Goal: Task Accomplishment & Management: Use online tool/utility

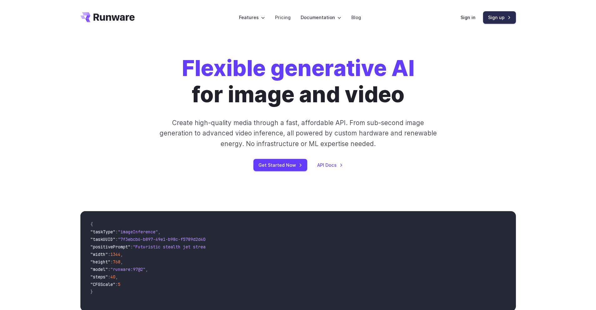
click at [493, 16] on link "Sign up" at bounding box center [499, 17] width 33 height 12
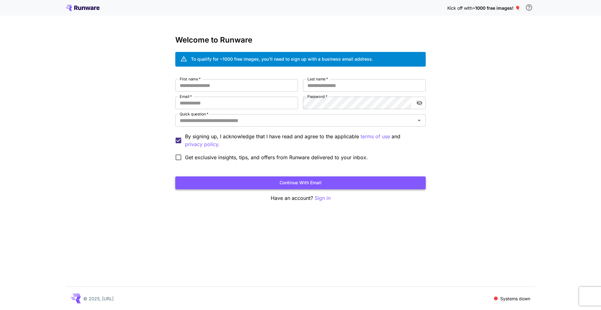
click at [313, 183] on button "Continue with email" at bounding box center [300, 183] width 250 height 13
click at [209, 86] on input "First name   *" at bounding box center [236, 85] width 123 height 13
type input "**********"
click at [348, 86] on input "Last name   *" at bounding box center [364, 85] width 123 height 13
type input "******"
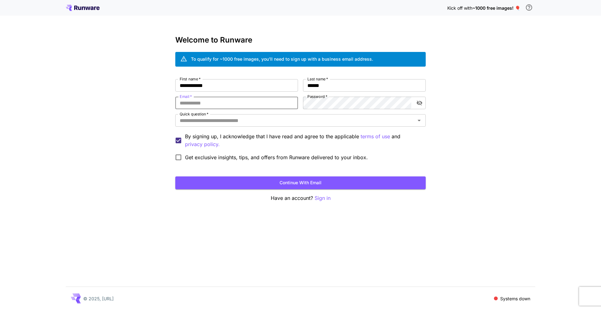
click at [219, 101] on input "Email   *" at bounding box center [236, 103] width 123 height 13
type input "**********"
click at [255, 123] on input "Quick question   *" at bounding box center [295, 120] width 236 height 9
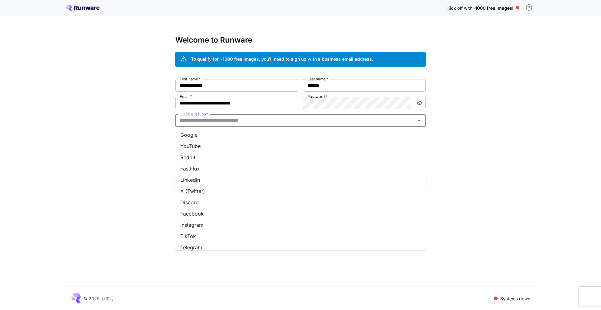
click at [205, 138] on li "Google" at bounding box center [300, 134] width 250 height 11
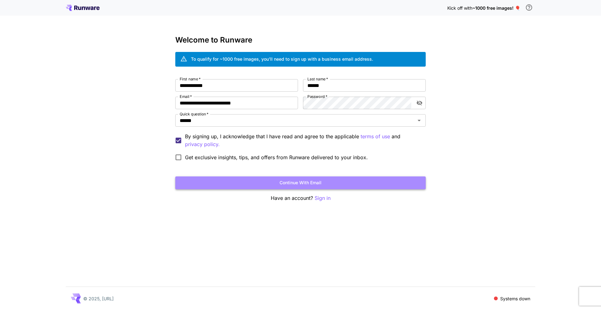
click at [263, 187] on button "Continue with email" at bounding box center [300, 183] width 250 height 13
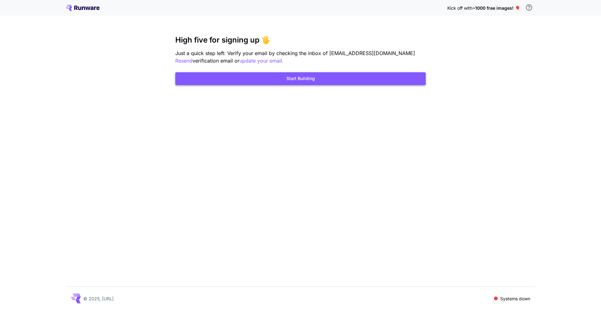
click at [254, 80] on button "Start Building" at bounding box center [300, 78] width 250 height 13
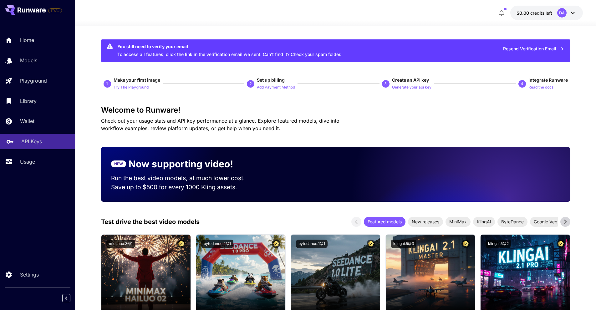
click at [32, 139] on p "API Keys" at bounding box center [31, 142] width 21 height 8
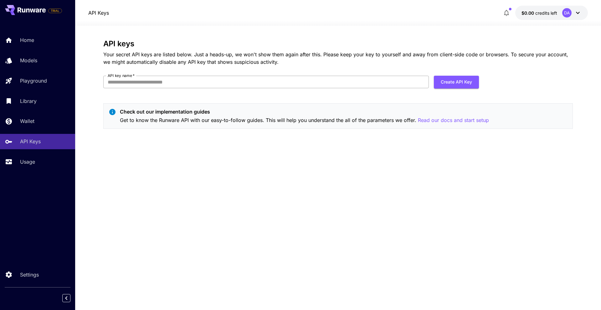
click at [147, 80] on input "API key name   *" at bounding box center [266, 82] width 326 height 13
type input "*********"
click button "Create API Key" at bounding box center [456, 82] width 45 height 13
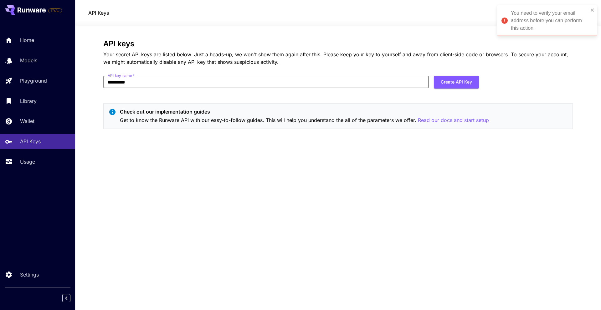
drag, startPoint x: 590, startPoint y: 10, endPoint x: 530, endPoint y: 4, distance: 60.1
click at [590, 11] on div "You need to verify your email address before you can perform this action." at bounding box center [545, 21] width 91 height 26
click at [451, 81] on button "Create API Key" at bounding box center [456, 82] width 45 height 13
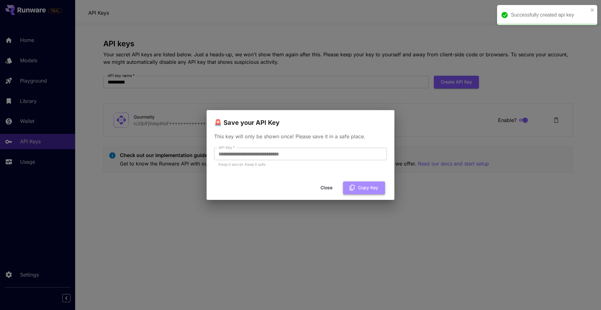
click at [363, 188] on button "Copy Key" at bounding box center [364, 188] width 42 height 13
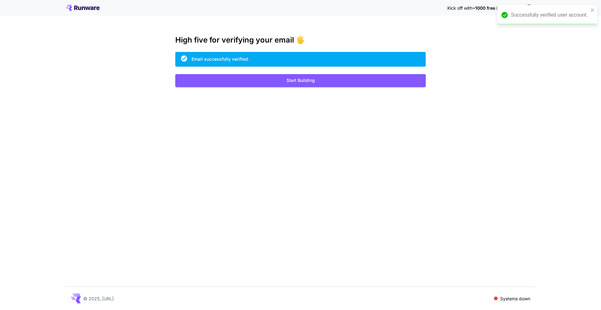
click at [595, 7] on div "Successfully verified user account." at bounding box center [547, 15] width 100 height 20
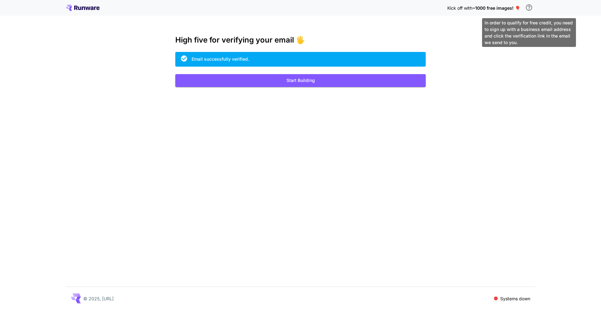
click at [530, 7] on icon "\a In order to qualify for free credit, you need to sign up with a business ema…" at bounding box center [529, 8] width 8 height 8
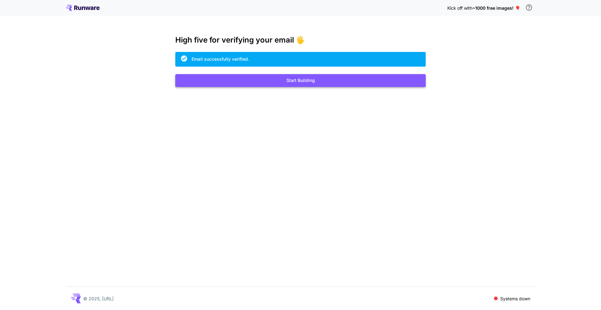
click at [312, 78] on button "Start Building" at bounding box center [300, 80] width 250 height 13
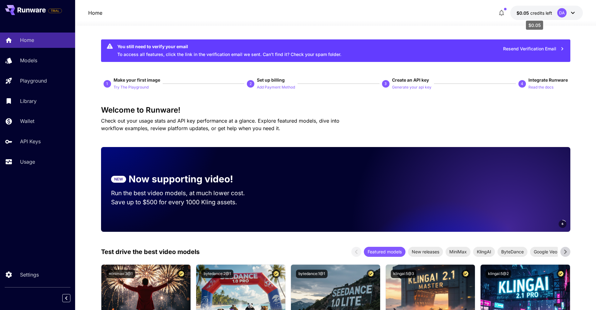
click at [538, 12] on span "credits left" at bounding box center [542, 12] width 22 height 5
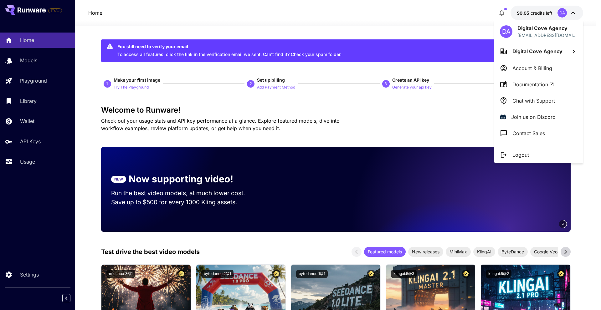
click at [383, 33] on div at bounding box center [300, 155] width 601 height 310
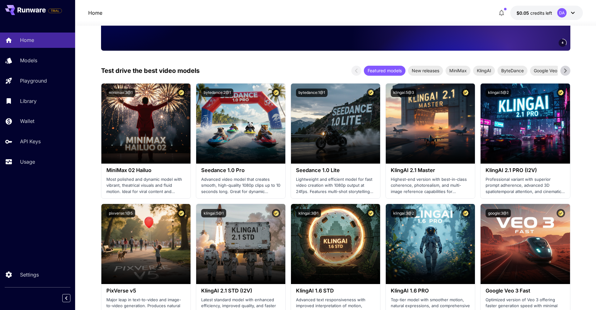
scroll to position [219, 0]
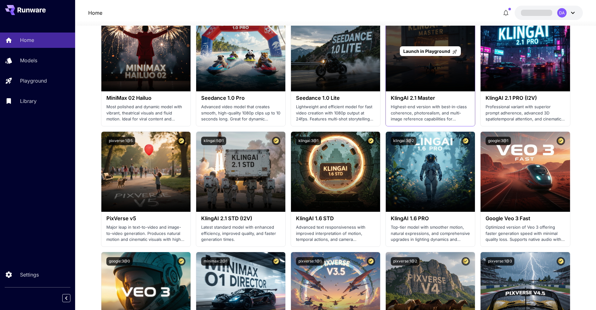
scroll to position [219, 0]
